Goal: Task Accomplishment & Management: Complete application form

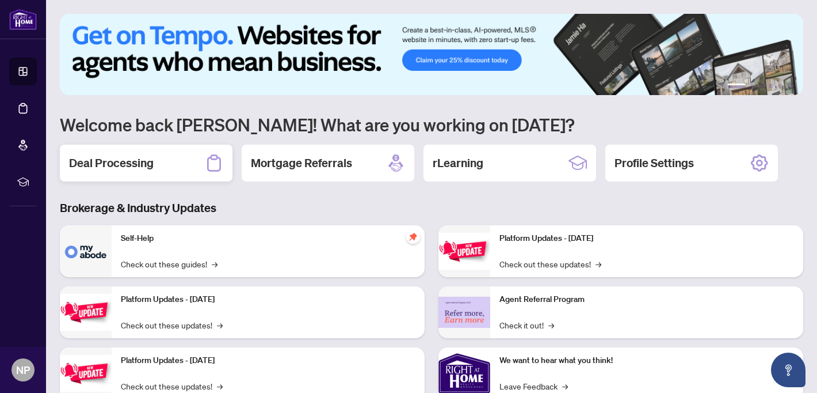
click at [108, 154] on div "Deal Processing" at bounding box center [146, 162] width 173 height 37
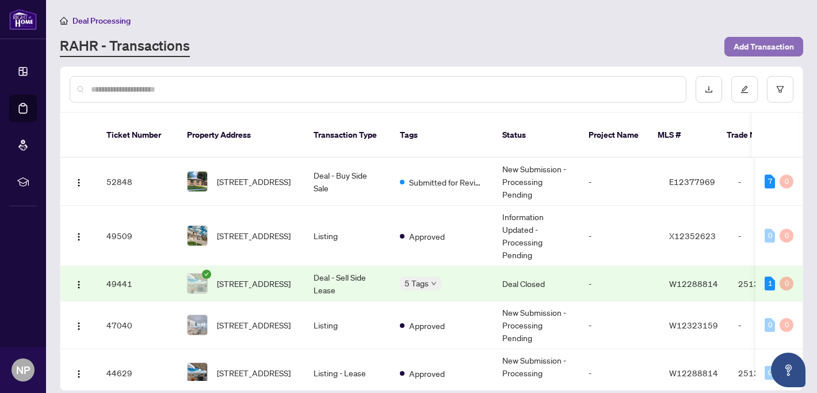
click at [767, 44] on span "Add Transaction" at bounding box center [764, 46] width 60 height 18
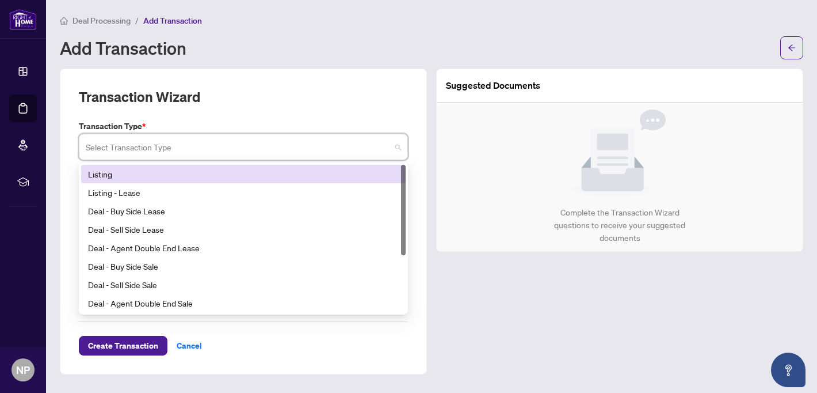
click at [275, 149] on input "search" at bounding box center [238, 148] width 305 height 25
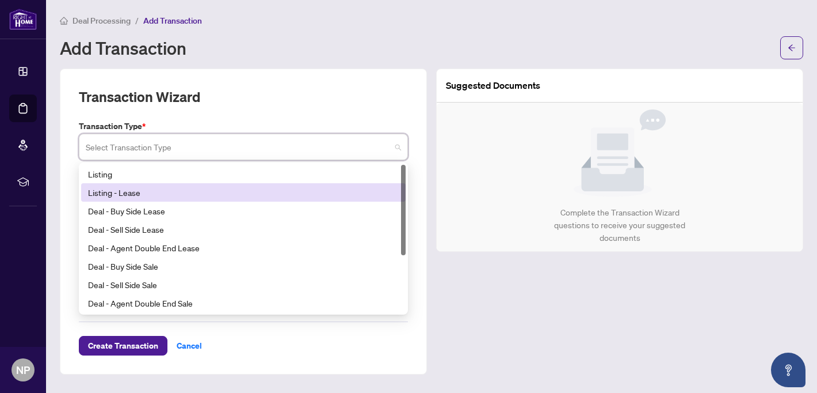
click at [258, 193] on div "Listing - Lease" at bounding box center [243, 192] width 311 height 13
